Goal: Task Accomplishment & Management: Use online tool/utility

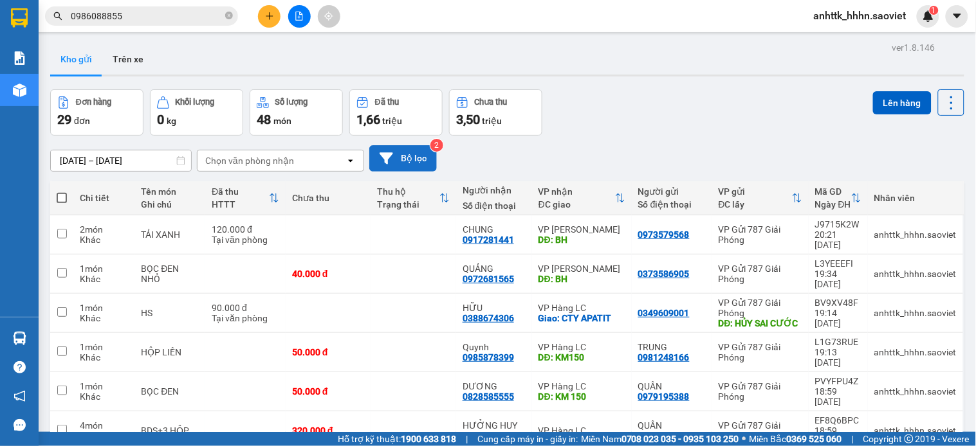
click at [413, 152] on button "Bộ lọc" at bounding box center [403, 158] width 68 height 26
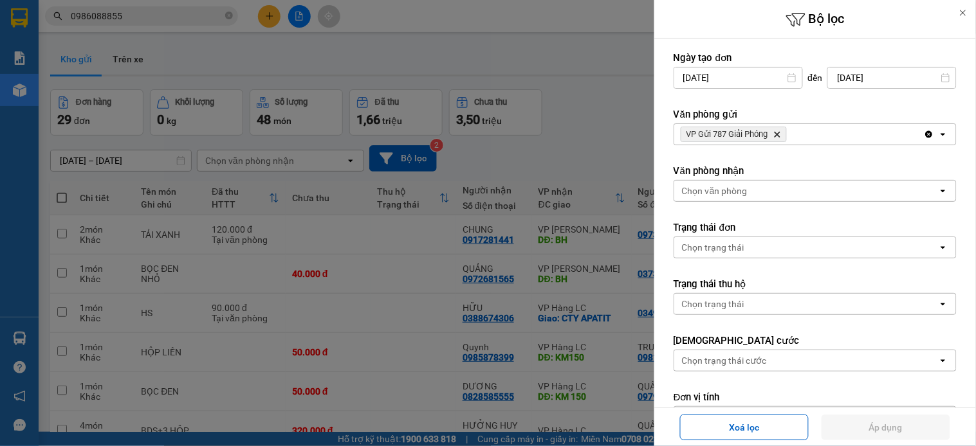
click at [777, 136] on icon "VP Gửi 787 Giải Phóng, close by backspace" at bounding box center [778, 135] width 6 height 6
click at [777, 136] on div "VP Gửi 787 Giải Phóng Delete" at bounding box center [799, 134] width 250 height 21
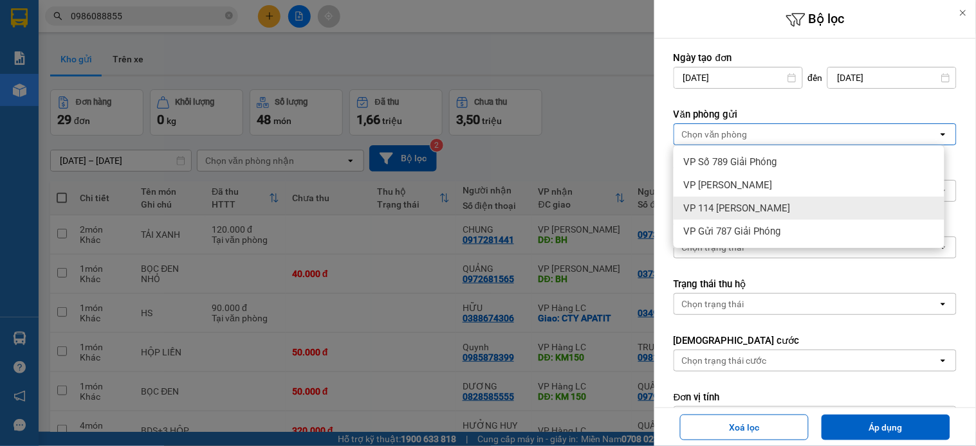
click at [776, 197] on div "VP 114 [PERSON_NAME]" at bounding box center [809, 208] width 271 height 23
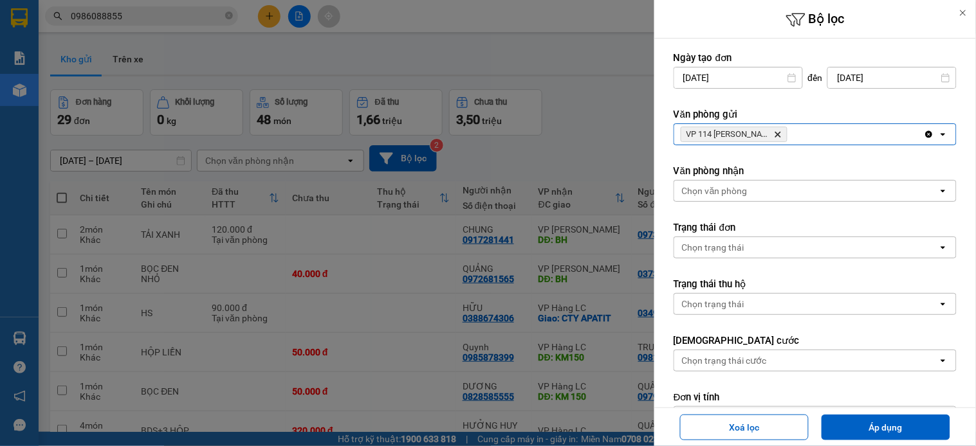
click at [853, 441] on div "Xoá lọc Áp dụng" at bounding box center [814, 428] width 315 height 32
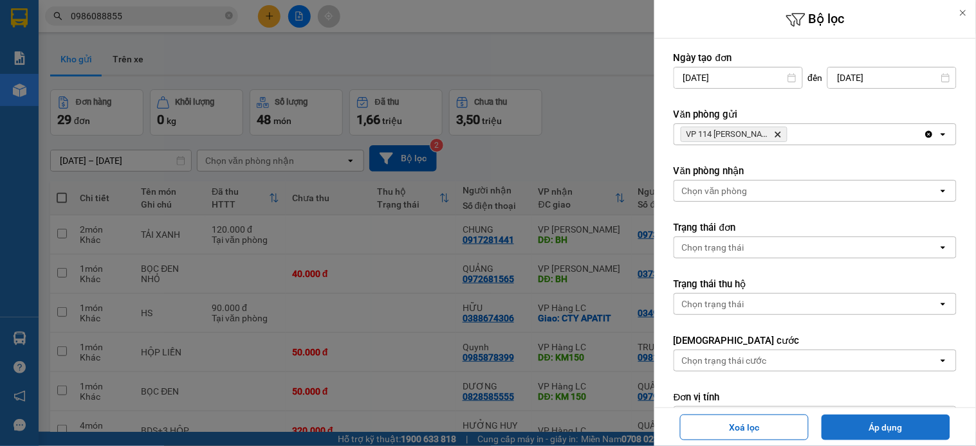
click at [854, 428] on button "Áp dụng" at bounding box center [886, 428] width 129 height 26
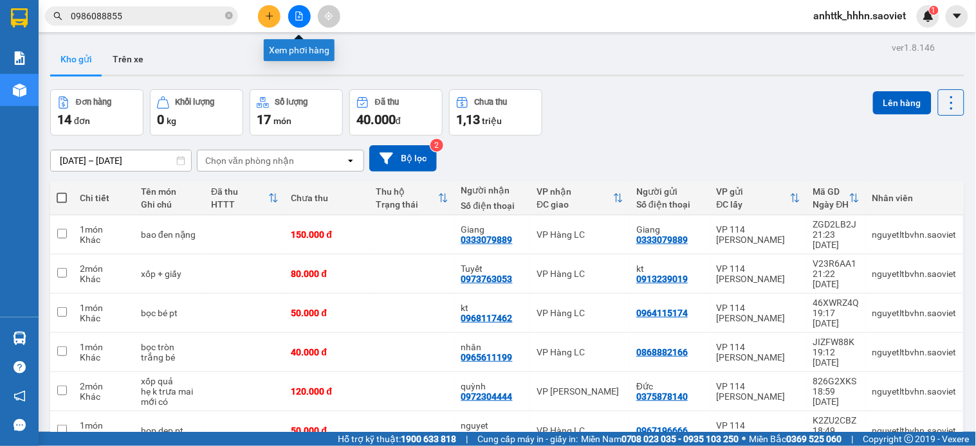
click at [294, 21] on button at bounding box center [299, 16] width 23 height 23
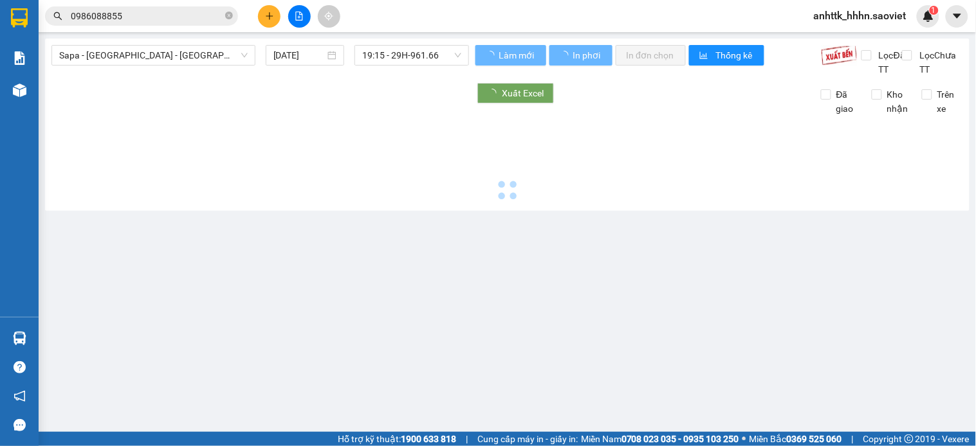
click at [100, 52] on span "Sapa - [GEOGRAPHIC_DATA] - [GEOGRAPHIC_DATA] ([GEOGRAPHIC_DATA])" at bounding box center [153, 55] width 188 height 19
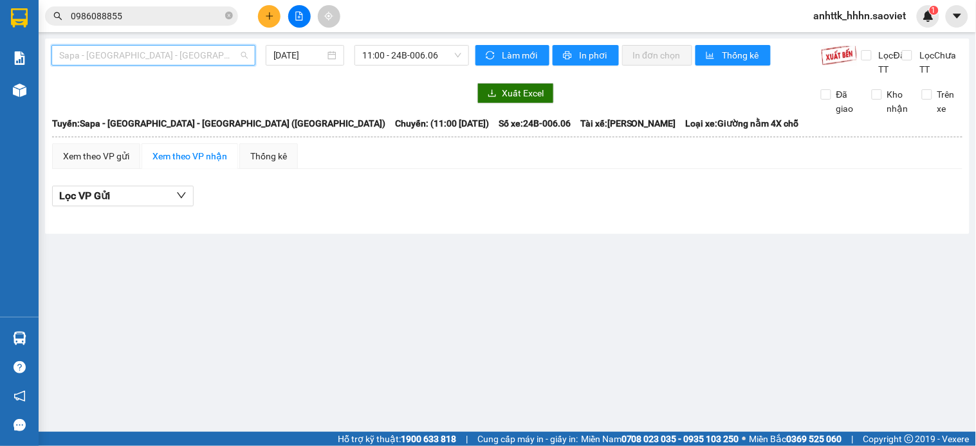
click at [133, 54] on span "Sapa - [GEOGRAPHIC_DATA] - [GEOGRAPHIC_DATA] ([GEOGRAPHIC_DATA])" at bounding box center [153, 55] width 188 height 19
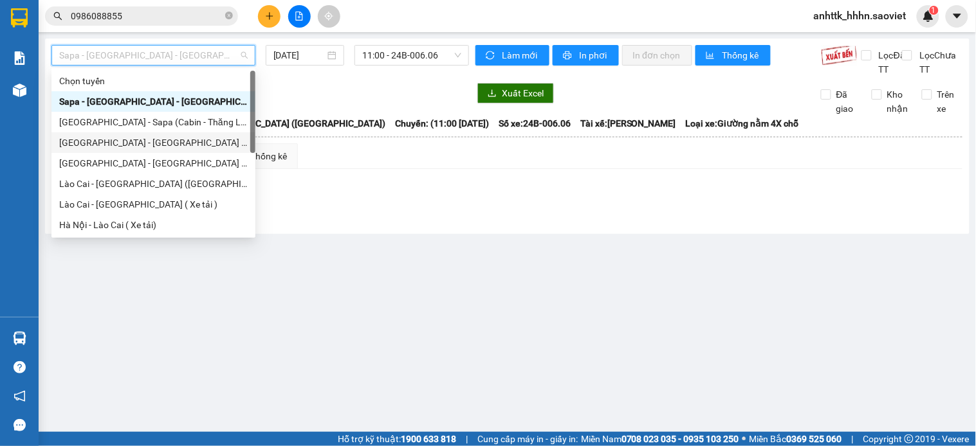
scroll to position [103, 0]
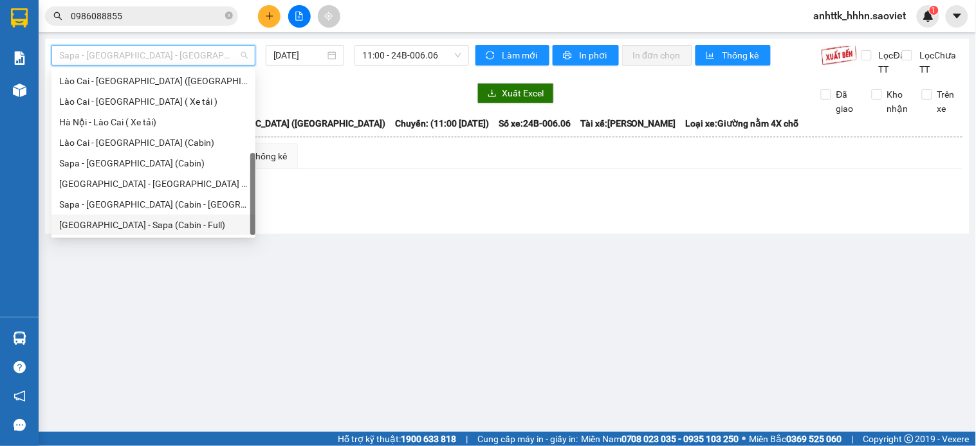
click at [172, 230] on div "[GEOGRAPHIC_DATA] - Sapa (Cabin - Full)" at bounding box center [153, 225] width 188 height 14
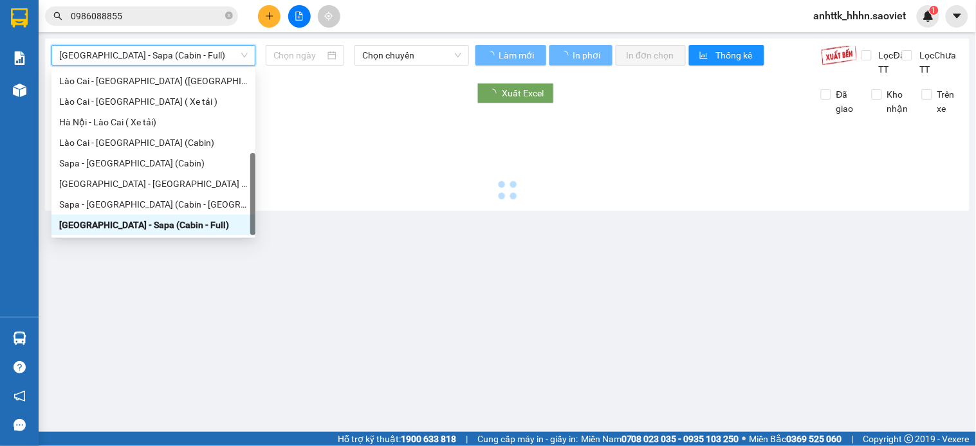
type input "[DATE]"
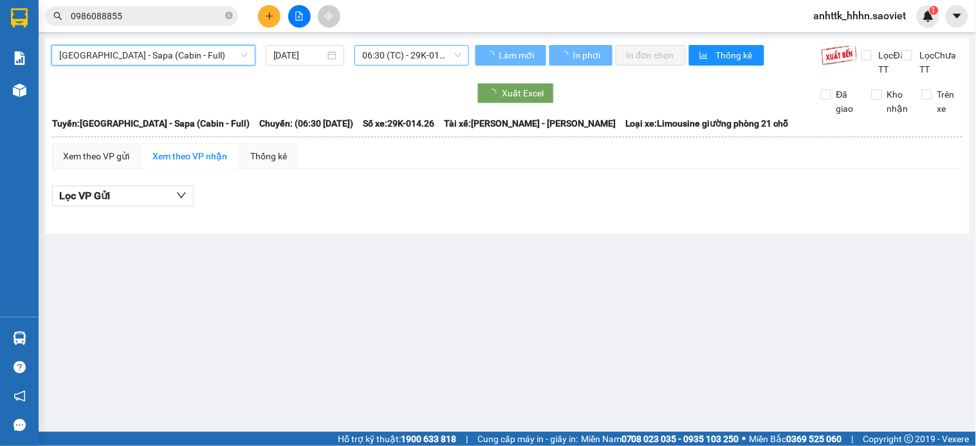
click at [437, 57] on span "06:30 (TC) - 29K-014.26" at bounding box center [411, 55] width 99 height 19
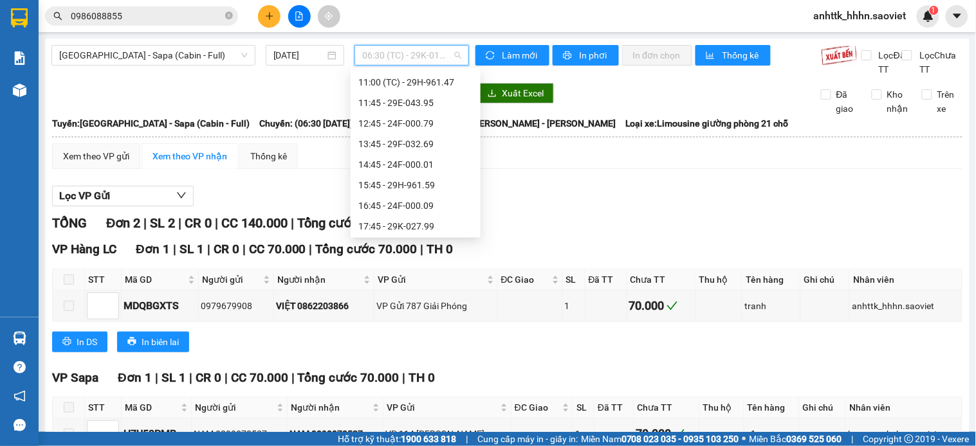
scroll to position [214, 0]
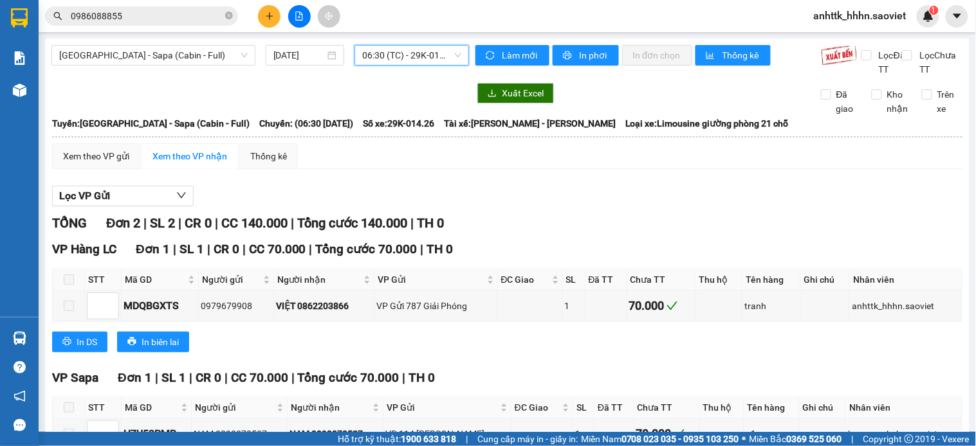
click at [374, 50] on span "06:30 (TC) - 29K-014.26" at bounding box center [411, 55] width 99 height 19
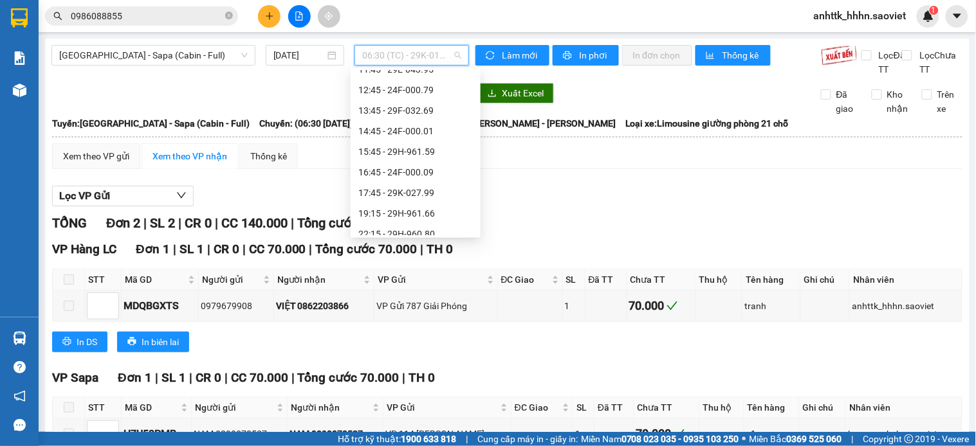
scroll to position [226, 0]
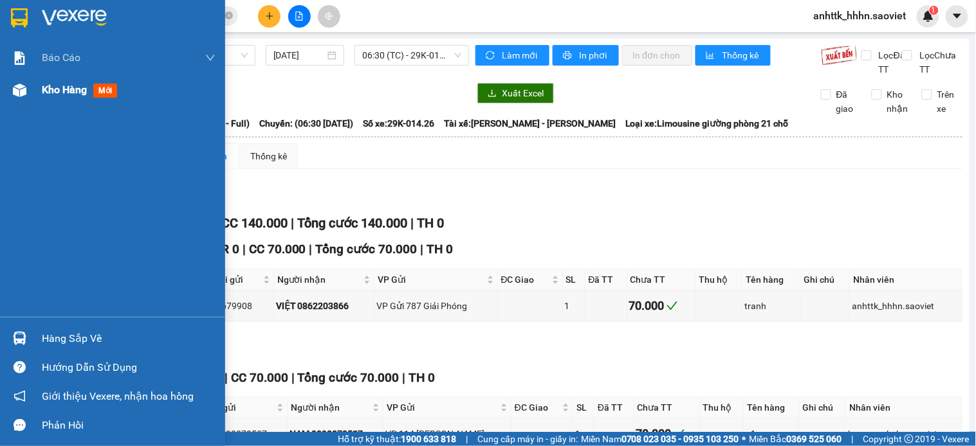
click at [53, 96] on span "Kho hàng" at bounding box center [64, 90] width 45 height 12
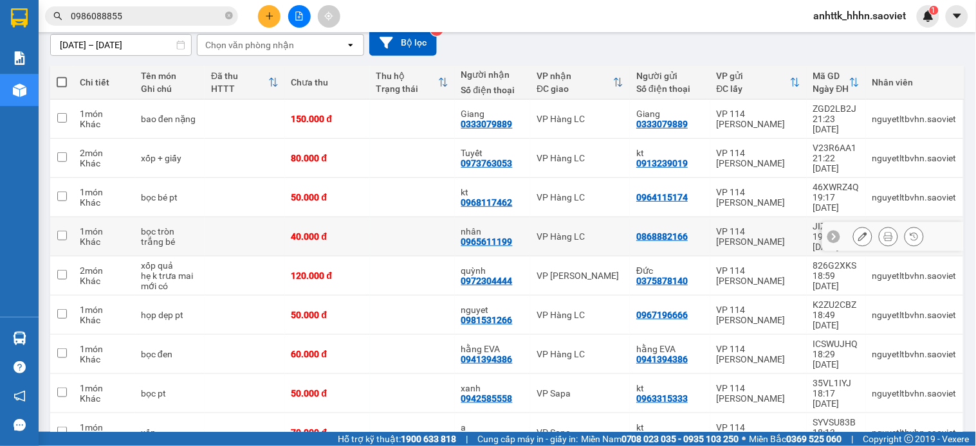
scroll to position [136, 0]
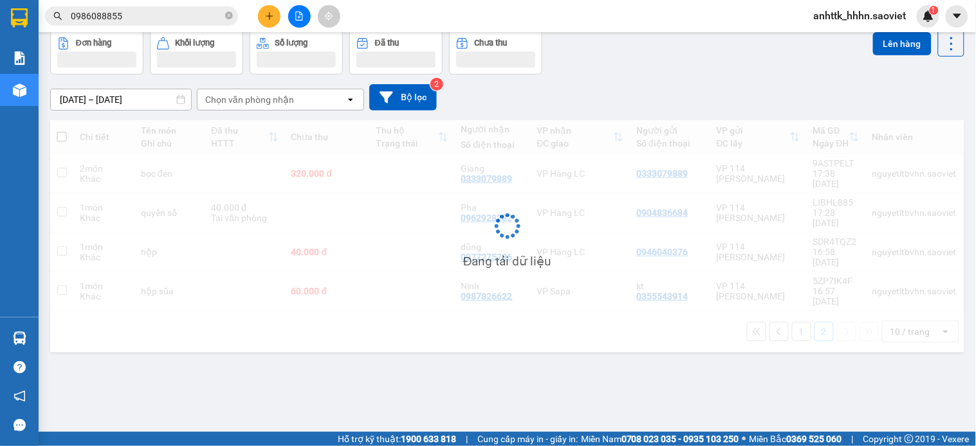
scroll to position [59, 0]
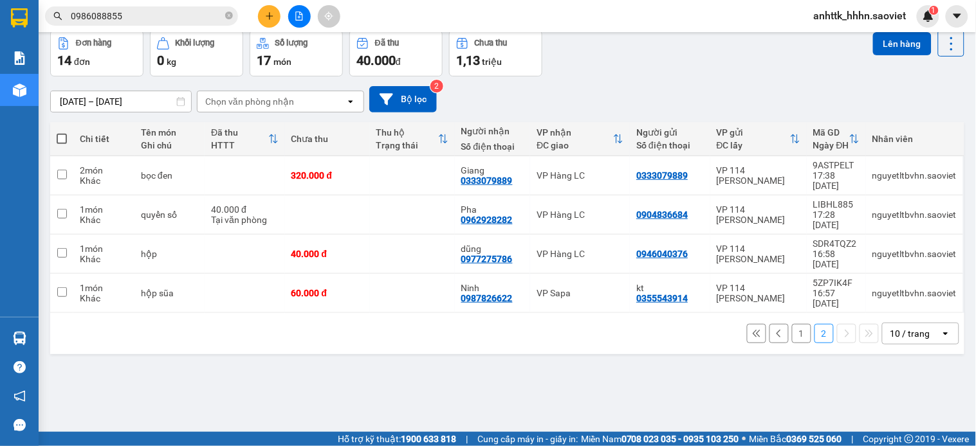
click at [792, 324] on button "1" at bounding box center [801, 333] width 19 height 19
